Goal: Task Accomplishment & Management: Use online tool/utility

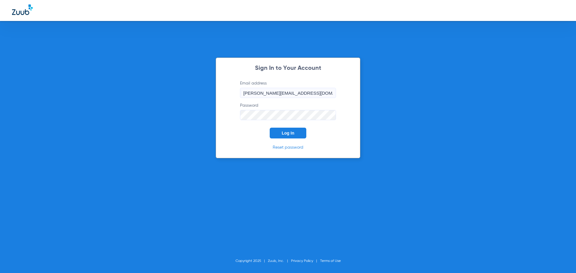
click at [285, 132] on span "Log In" at bounding box center [287, 133] width 13 height 5
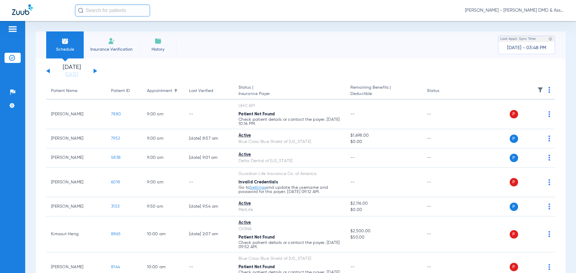
click at [93, 71] on div "[DATE] [DATE] [DATE] [DATE] [DATE] [DATE] [DATE] [DATE] [DATE] [DATE] [DATE] [D…" at bounding box center [71, 70] width 51 height 13
click at [96, 71] on button at bounding box center [96, 71] width 4 height 4
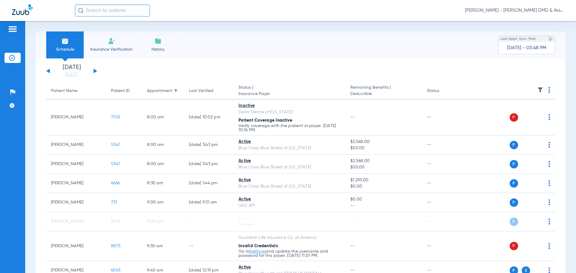
click at [95, 73] on div "[DATE] [DATE] [DATE] [DATE] [DATE] [DATE] [DATE] [DATE] [DATE] [DATE] [DATE] [D…" at bounding box center [71, 70] width 51 height 13
click at [95, 70] on button at bounding box center [96, 71] width 4 height 4
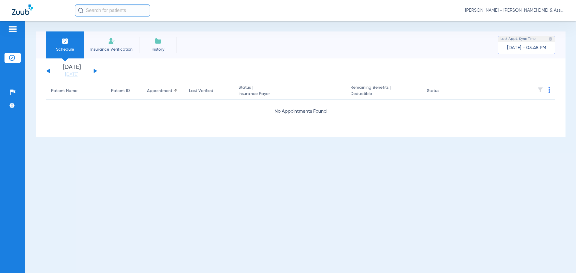
click at [95, 70] on button at bounding box center [96, 71] width 4 height 4
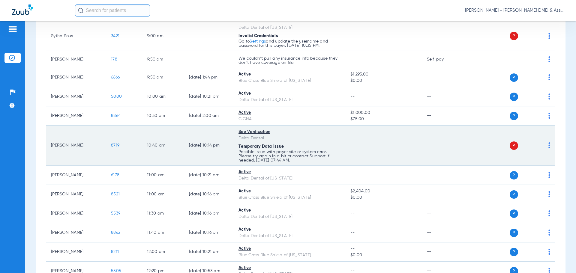
scroll to position [120, 0]
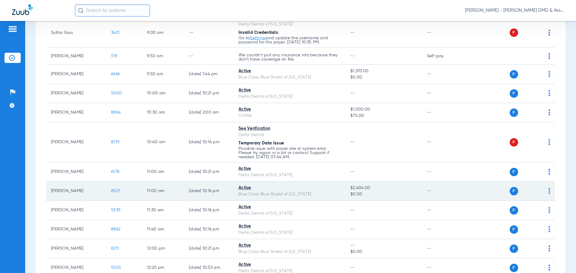
drag, startPoint x: 349, startPoint y: 188, endPoint x: 372, endPoint y: 188, distance: 22.5
click at [372, 188] on span "$2,404.00" at bounding box center [383, 188] width 67 height 6
copy span "$2,404.00"
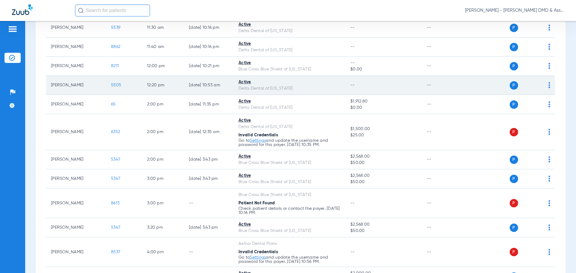
scroll to position [238, 0]
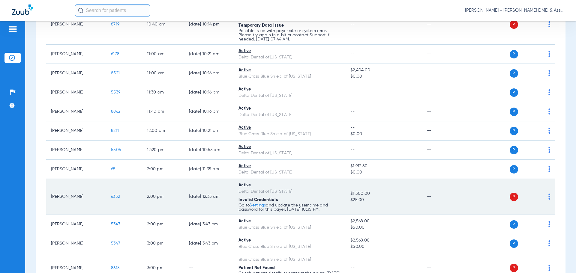
drag, startPoint x: 349, startPoint y: 194, endPoint x: 363, endPoint y: 200, distance: 14.8
click at [363, 200] on td "$1,500.00 $25.00" at bounding box center [383, 197] width 76 height 36
copy td "$1,500.00 $25.00"
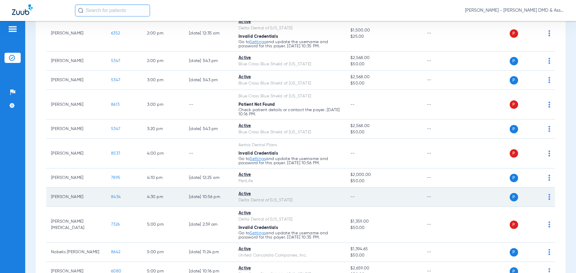
scroll to position [448, 0]
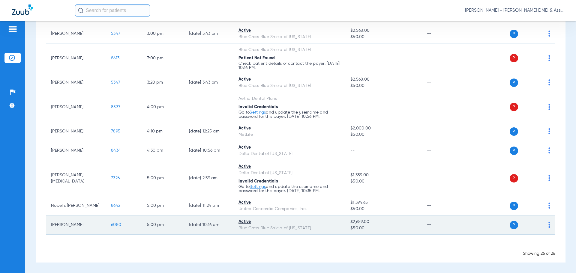
drag, startPoint x: 350, startPoint y: 222, endPoint x: 364, endPoint y: 228, distance: 15.3
click at [364, 228] on td "$2,659.00 $50.00" at bounding box center [383, 225] width 76 height 19
copy td "$2,659.00 $50.00"
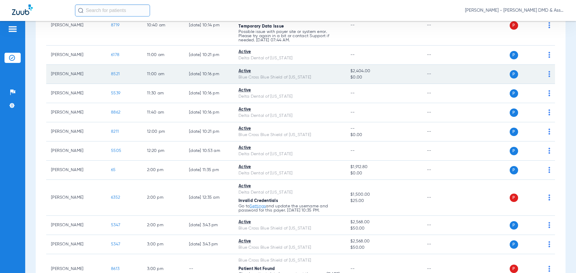
scroll to position [240, 0]
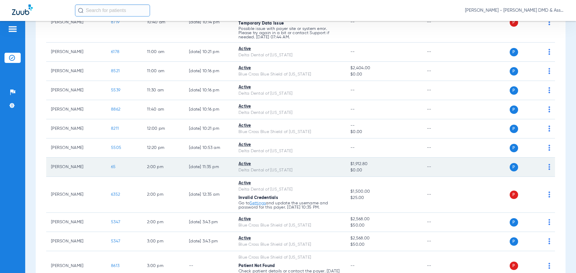
drag, startPoint x: 348, startPoint y: 163, endPoint x: 371, endPoint y: 165, distance: 22.6
click at [371, 165] on td "$1,912.80 $0.00" at bounding box center [383, 167] width 76 height 19
copy span "$1,912.80"
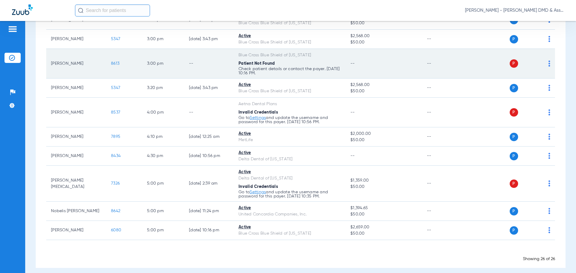
scroll to position [448, 0]
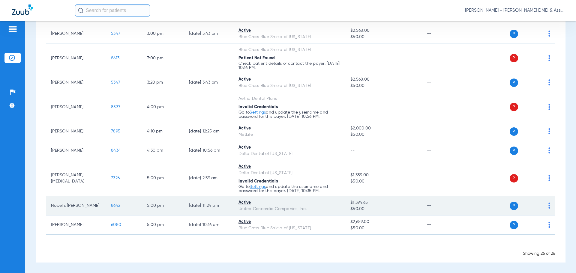
drag, startPoint x: 349, startPoint y: 203, endPoint x: 363, endPoint y: 209, distance: 15.1
click at [363, 209] on td "$1,394.65 $50.00" at bounding box center [383, 205] width 76 height 19
copy td "$1,394.65 $50.00"
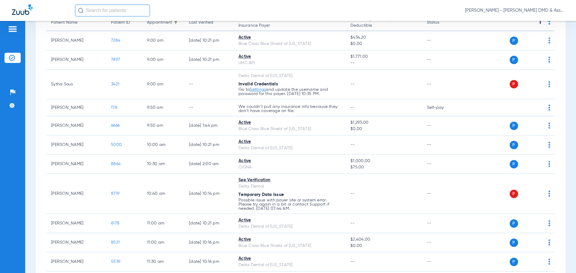
scroll to position [28, 0]
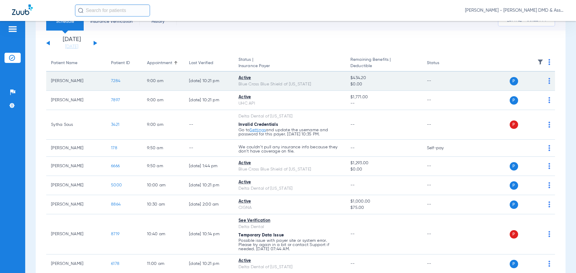
drag, startPoint x: 349, startPoint y: 78, endPoint x: 366, endPoint y: 77, distance: 17.2
click at [366, 77] on span "$434.20" at bounding box center [383, 78] width 67 height 6
copy span "$434.20"
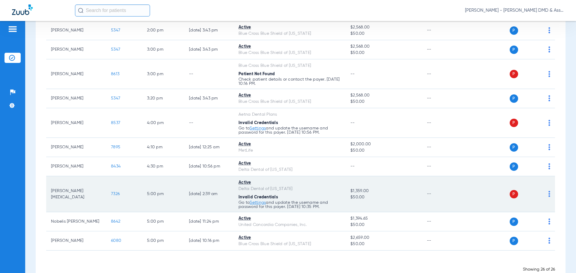
scroll to position [448, 0]
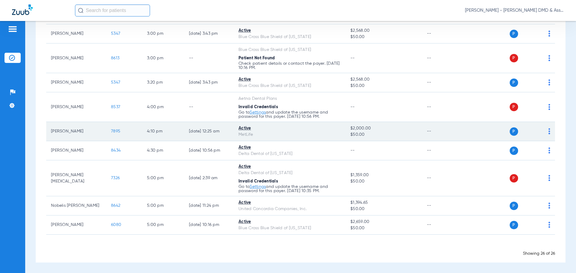
drag, startPoint x: 349, startPoint y: 127, endPoint x: 363, endPoint y: 134, distance: 15.7
click at [363, 134] on td "$2,000.00 $50.00" at bounding box center [383, 131] width 76 height 19
copy td "$2,000.00 $50.00"
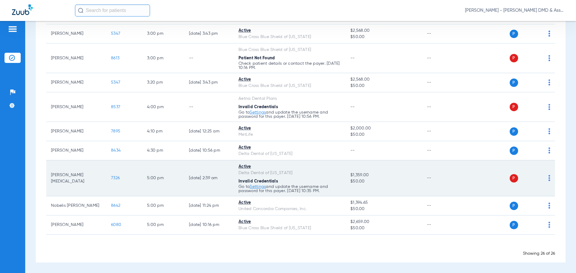
drag, startPoint x: 349, startPoint y: 174, endPoint x: 363, endPoint y: 180, distance: 15.5
click at [363, 180] on td "$1,359.00 $50.00" at bounding box center [383, 178] width 76 height 36
copy td "$1,359.00 $50.00"
